Goal: Task Accomplishment & Management: Complete application form

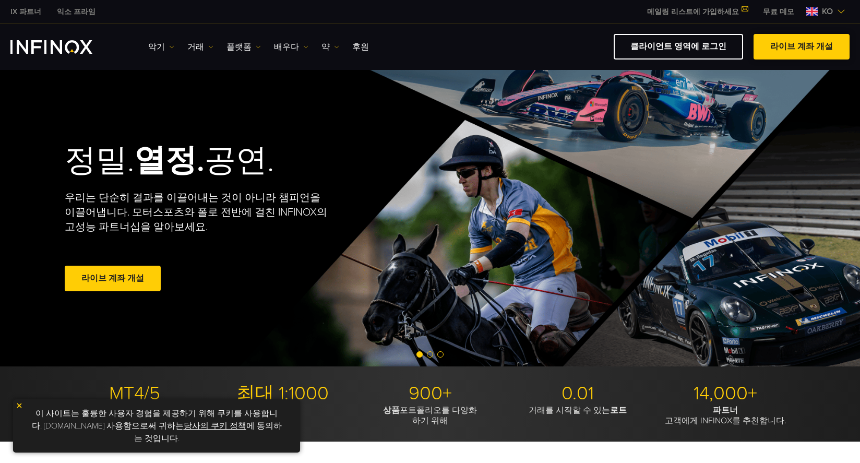
click at [791, 46] on font "라이브 계좌 개설" at bounding box center [802, 46] width 63 height 10
click at [677, 44] on link "클라이언트 영역에 로그인" at bounding box center [678, 47] width 129 height 26
click at [17, 409] on img at bounding box center [19, 405] width 7 height 7
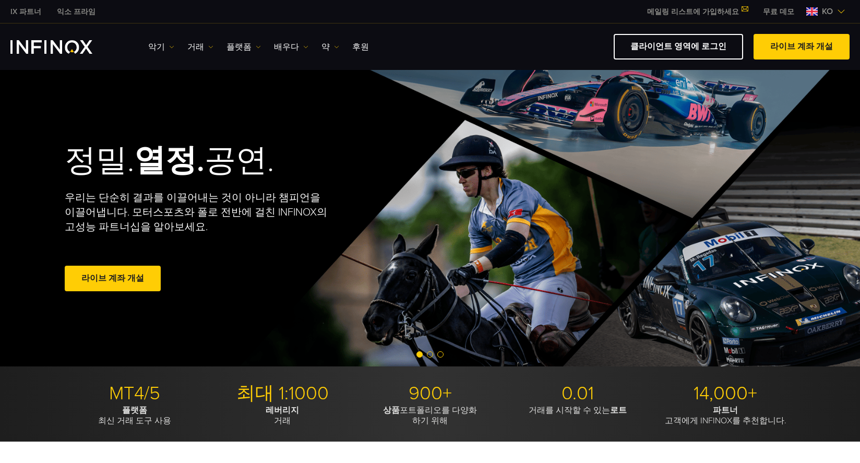
click at [777, 11] on link "무료 데모" at bounding box center [779, 11] width 47 height 11
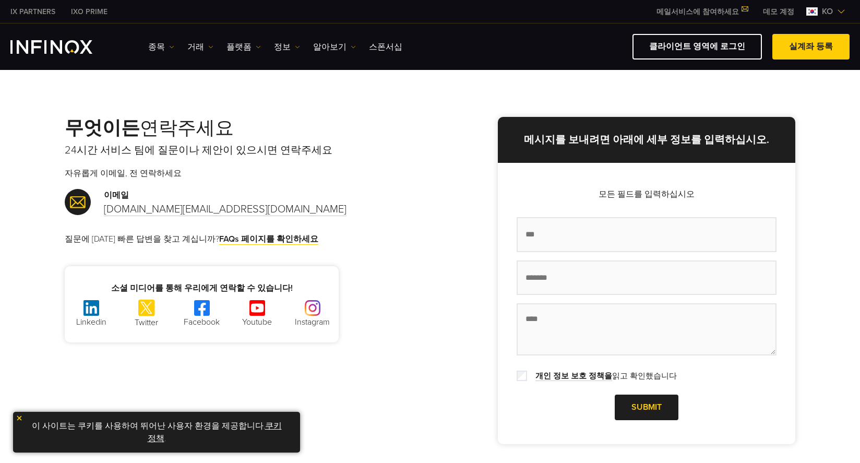
click at [627, 193] on p "모든 필드를 입력하십시오" at bounding box center [647, 194] width 260 height 13
click at [539, 232] on input "이름 *" at bounding box center [647, 234] width 260 height 35
